Goal: Information Seeking & Learning: Stay updated

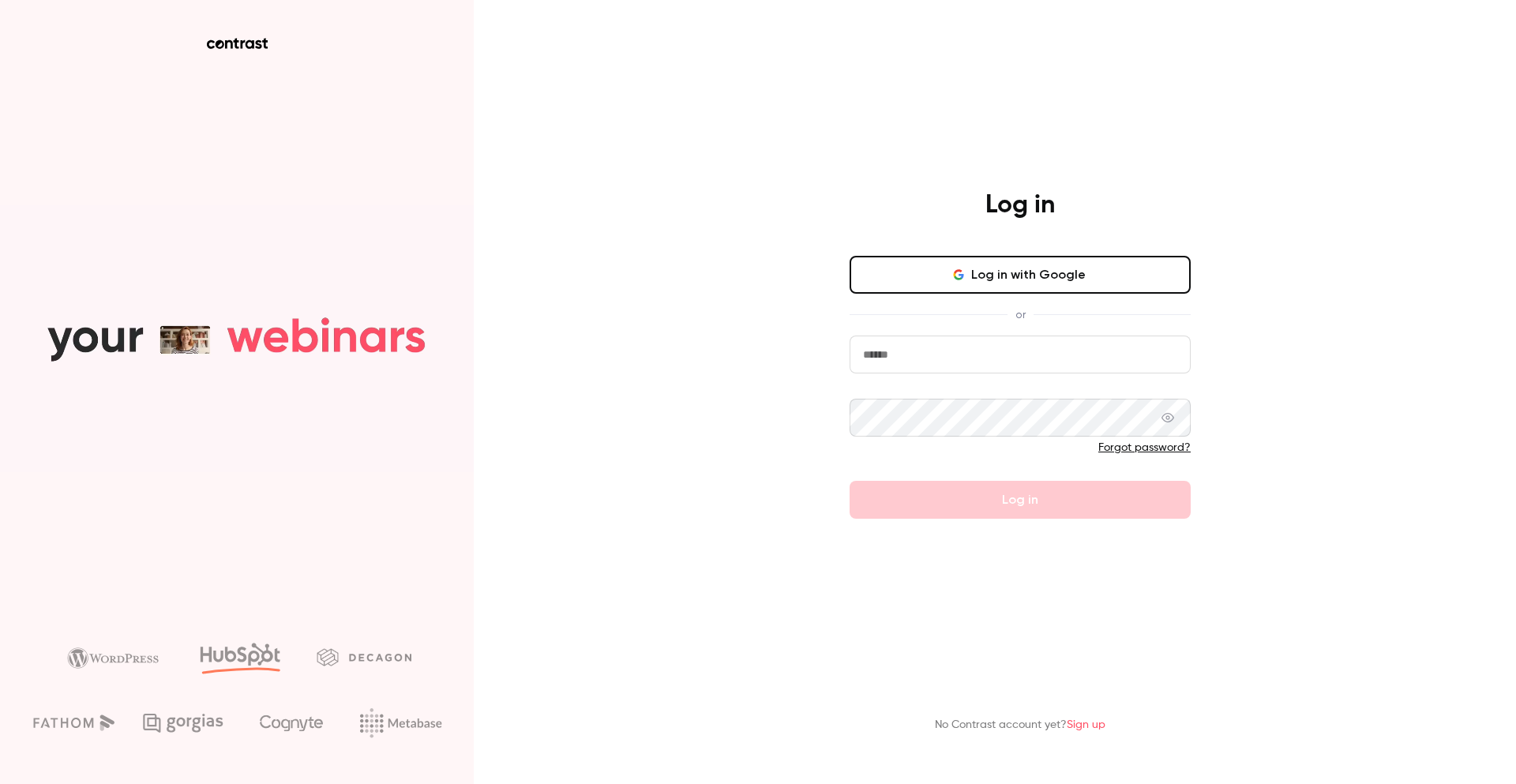
click at [1062, 264] on button "Log in with Google" at bounding box center [1020, 274] width 341 height 37
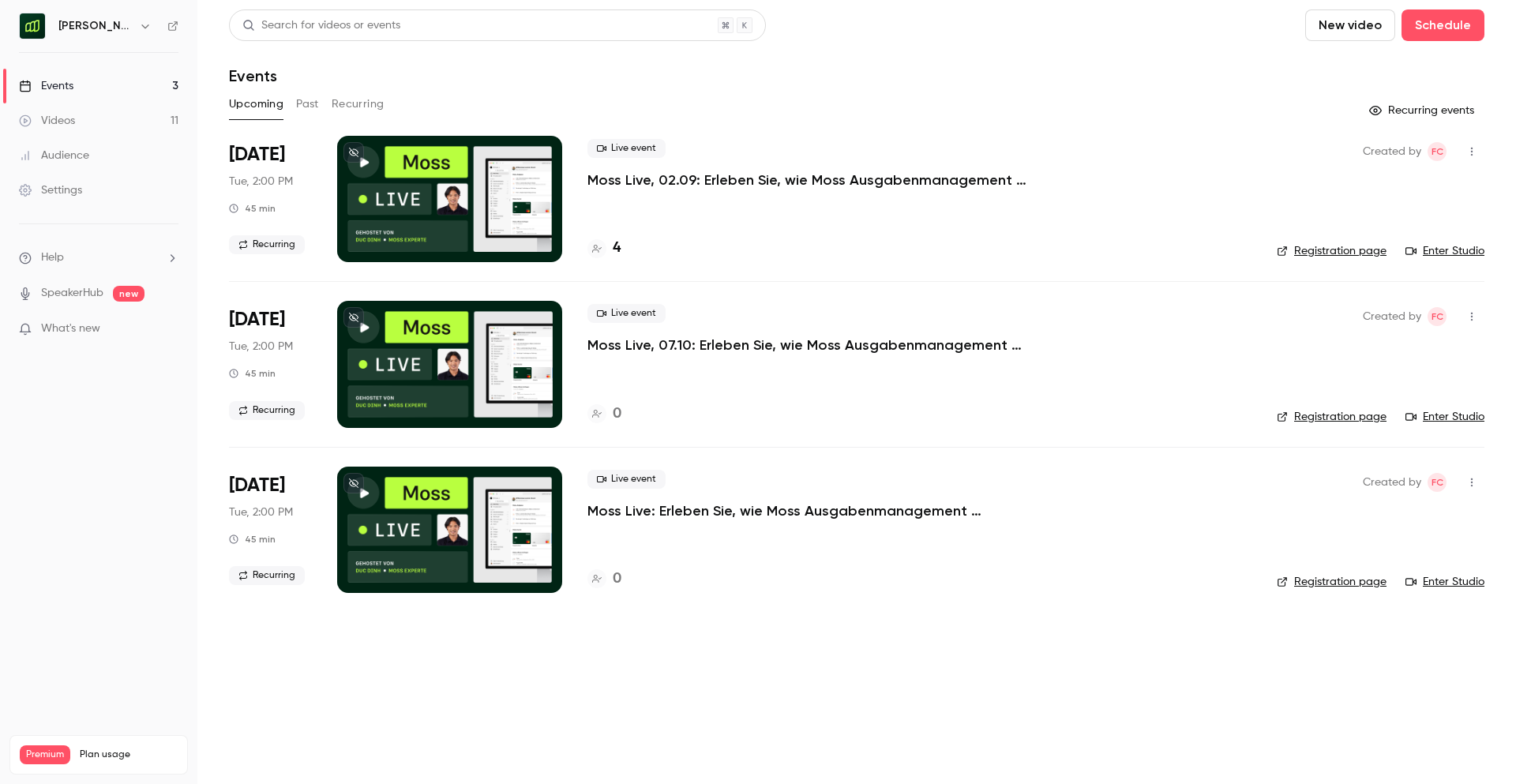
click at [315, 101] on button "Past" at bounding box center [307, 105] width 23 height 26
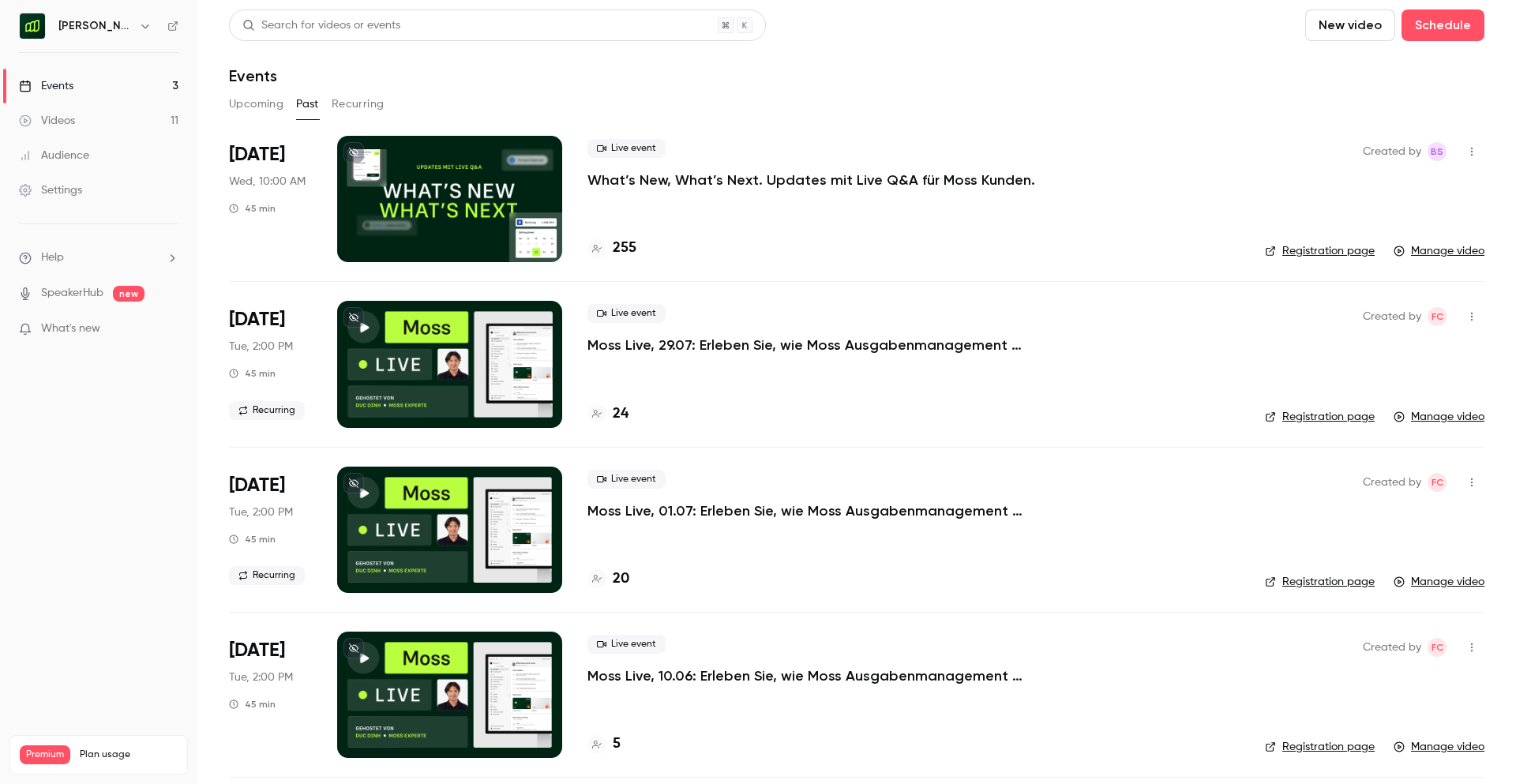
drag, startPoint x: 1049, startPoint y: 224, endPoint x: 1041, endPoint y: 191, distance: 34.0
click at [1047, 206] on div "Live event What’s New, What’s Next. Updates mit Live Q&A für [PERSON_NAME] Kund…" at bounding box center [913, 199] width 652 height 126
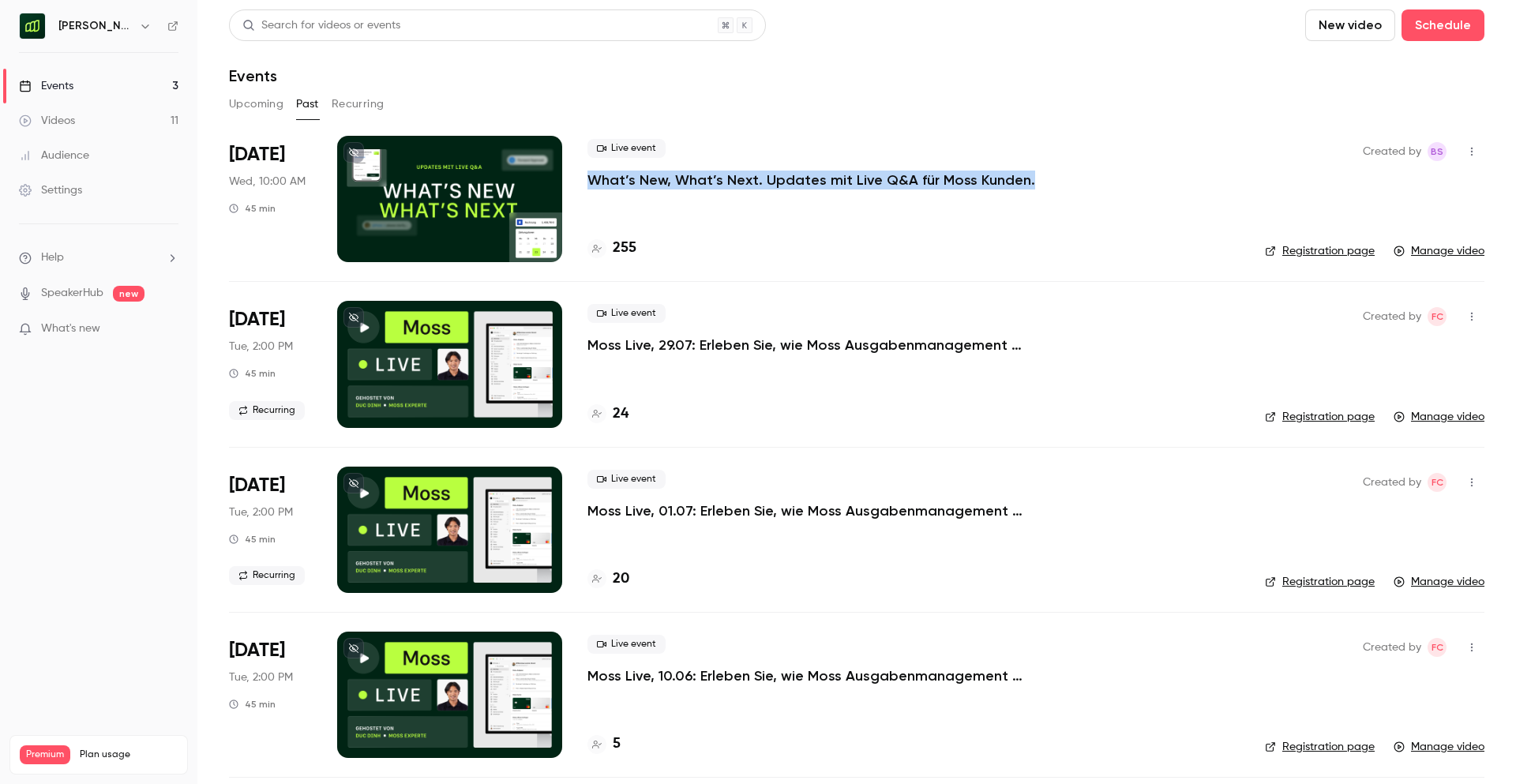
drag, startPoint x: 1046, startPoint y: 180, endPoint x: 588, endPoint y: 184, distance: 458.0
click at [588, 184] on div "Live event What’s New, What’s Next. Updates mit Live Q&A für [PERSON_NAME] Kund…" at bounding box center [913, 164] width 652 height 50
copy p "What’s New, What’s Next. Updates mit Live Q&A für Moss Kunden."
click at [140, 27] on icon "button" at bounding box center [145, 26] width 13 height 13
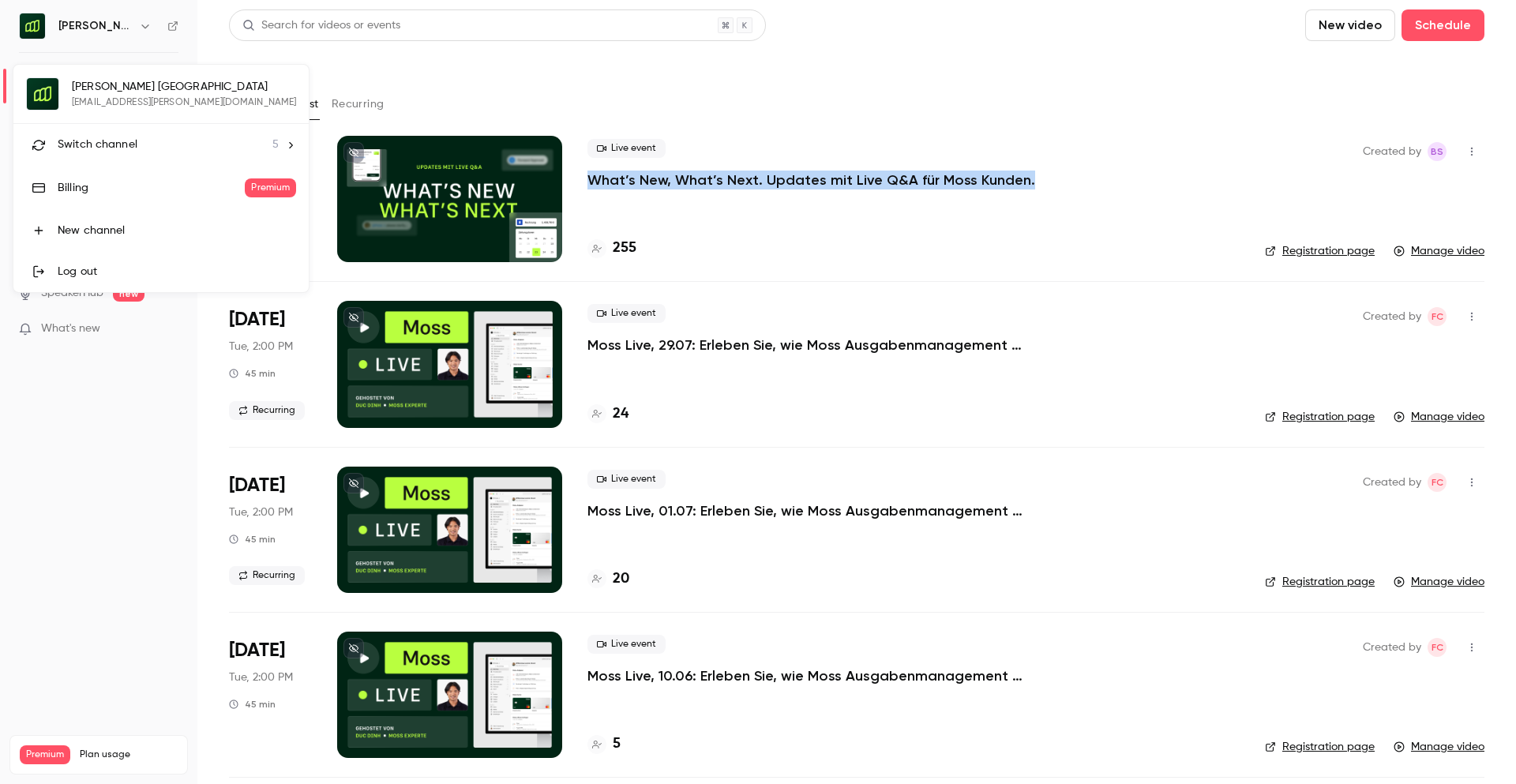
click at [132, 138] on span "Switch channel" at bounding box center [97, 144] width 80 height 17
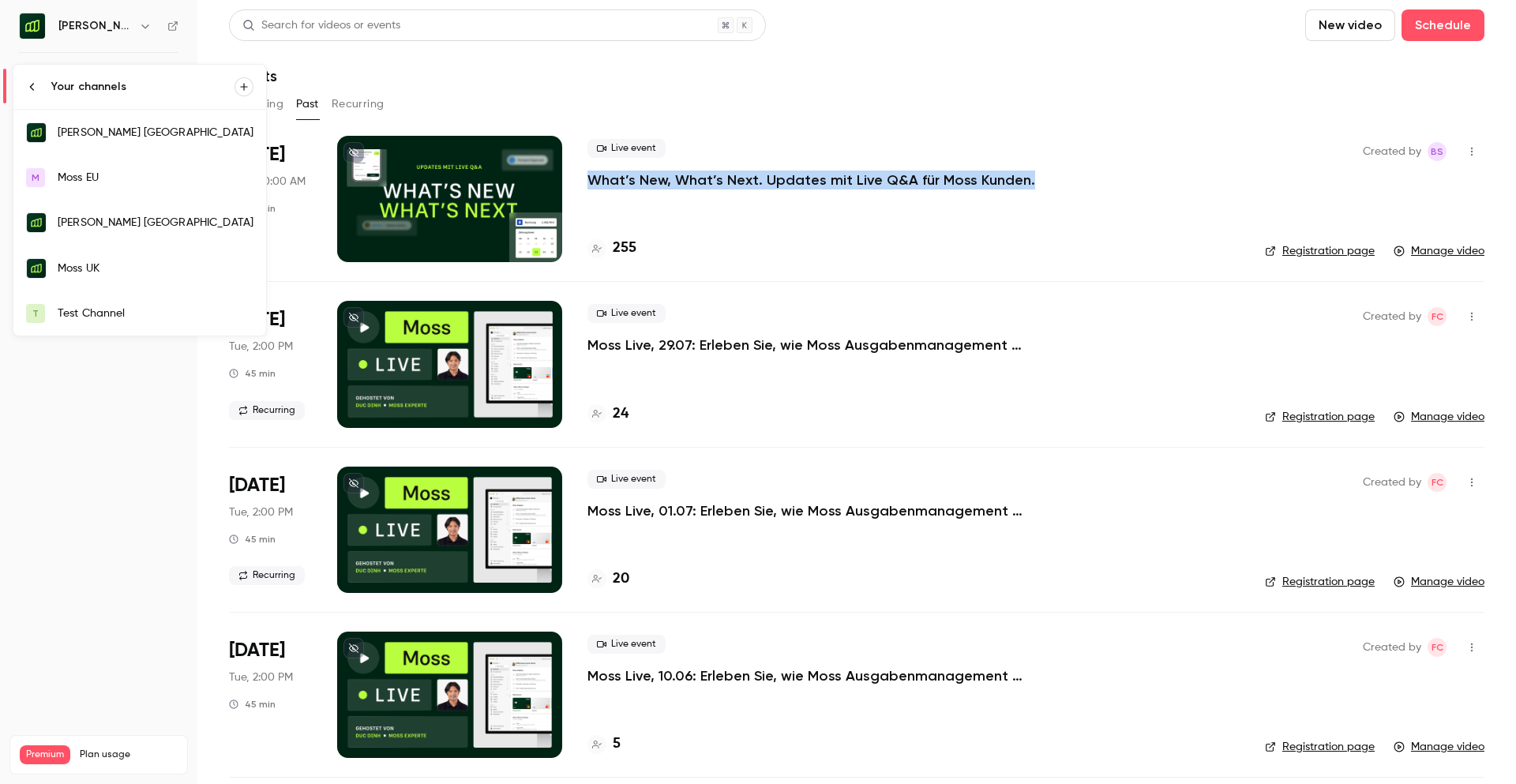
click at [88, 266] on div "Moss UK" at bounding box center [155, 268] width 196 height 16
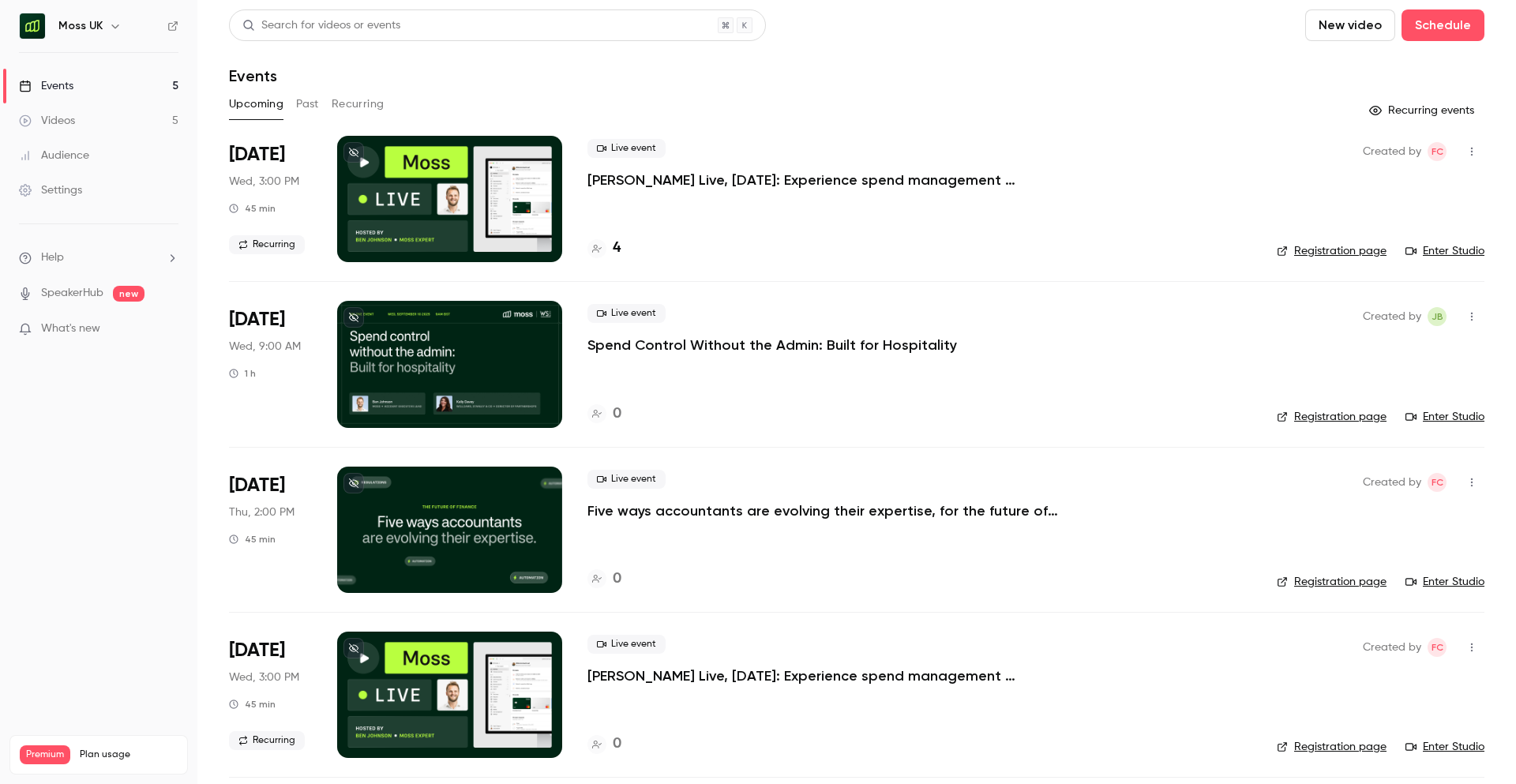
click at [306, 103] on button "Past" at bounding box center [307, 105] width 23 height 26
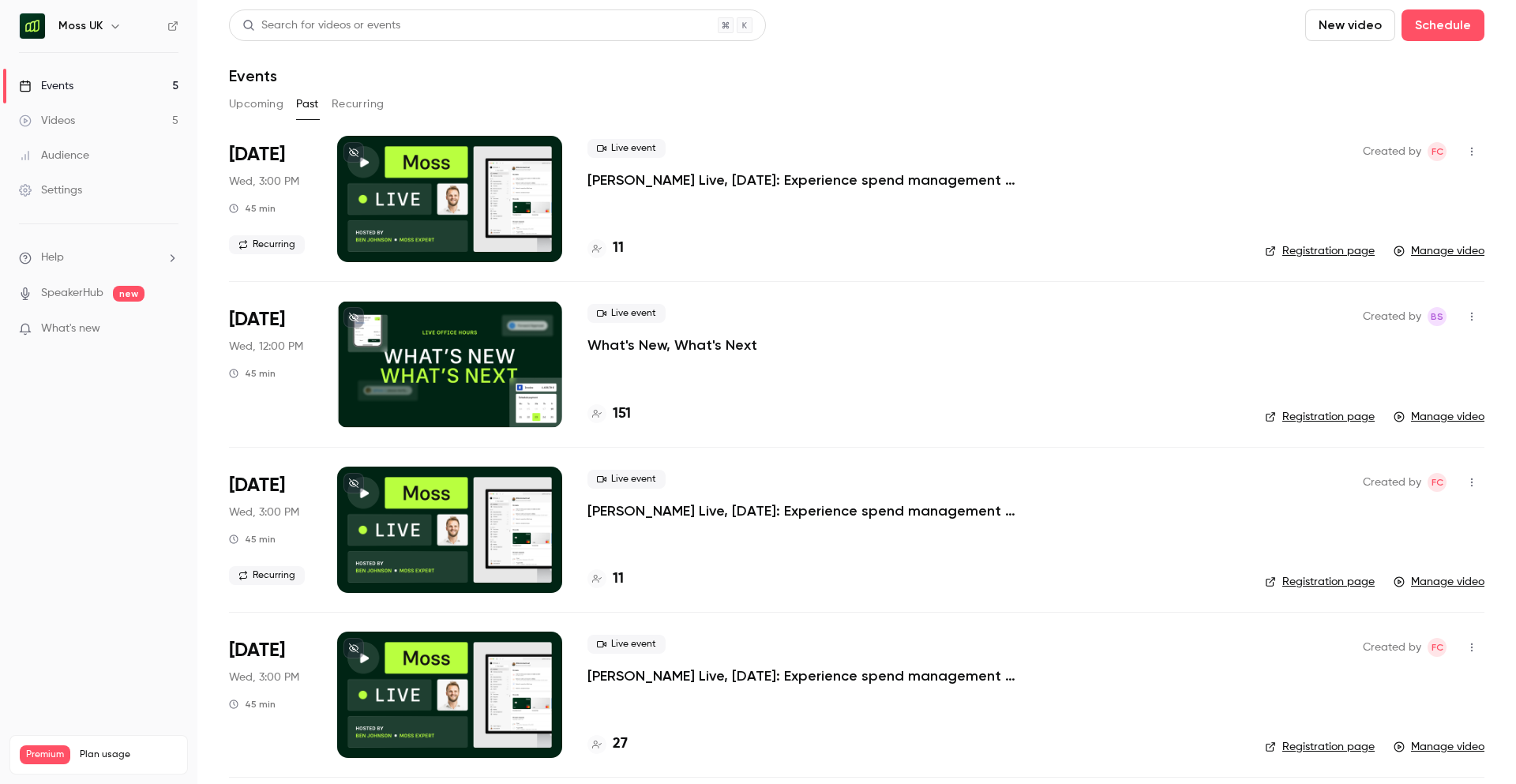
drag, startPoint x: 803, startPoint y: 351, endPoint x: 588, endPoint y: 348, distance: 215.0
click at [588, 348] on div "Live event What's New, What's Next" at bounding box center [913, 328] width 652 height 50
copy p "What's New, What's Next"
drag, startPoint x: 711, startPoint y: 368, endPoint x: 698, endPoint y: 355, distance: 18.4
click at [711, 368] on div "Live event What's New, What's Next 151" at bounding box center [913, 364] width 652 height 126
